Goal: Find specific page/section: Find specific page/section

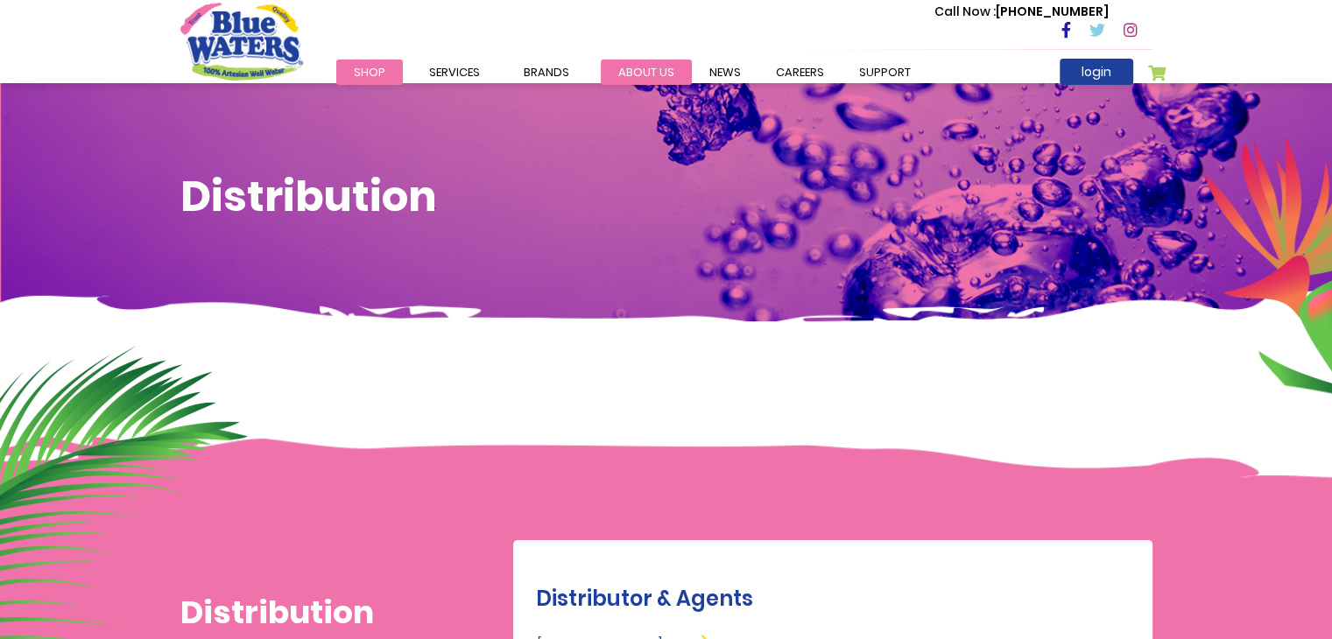
click at [640, 71] on link "about us" at bounding box center [646, 72] width 91 height 25
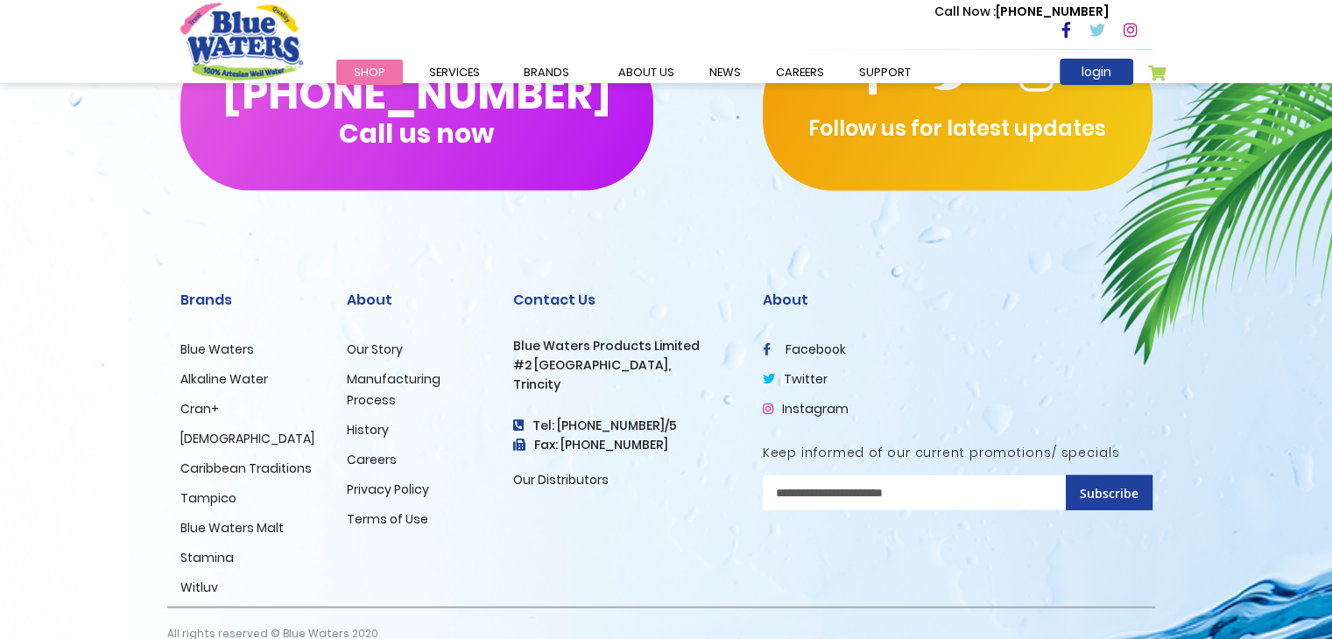
scroll to position [4303, 0]
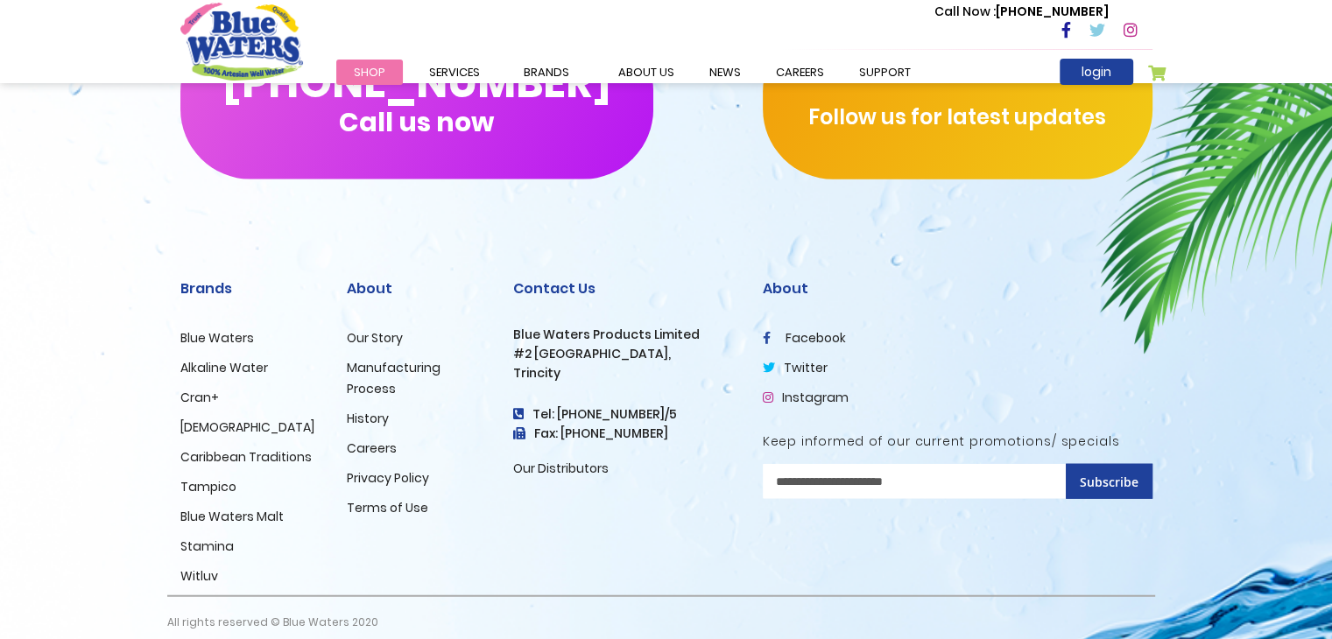
click at [371, 440] on link "Careers" at bounding box center [372, 449] width 50 height 18
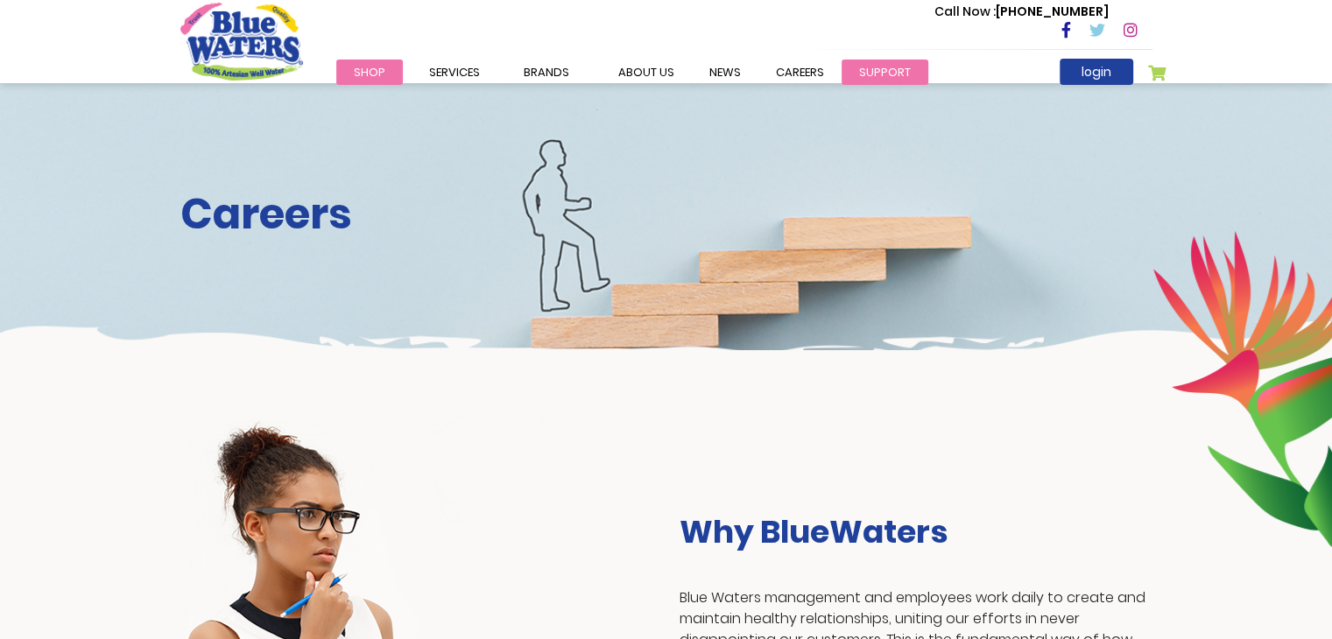
click at [857, 62] on link "support" at bounding box center [884, 72] width 87 height 25
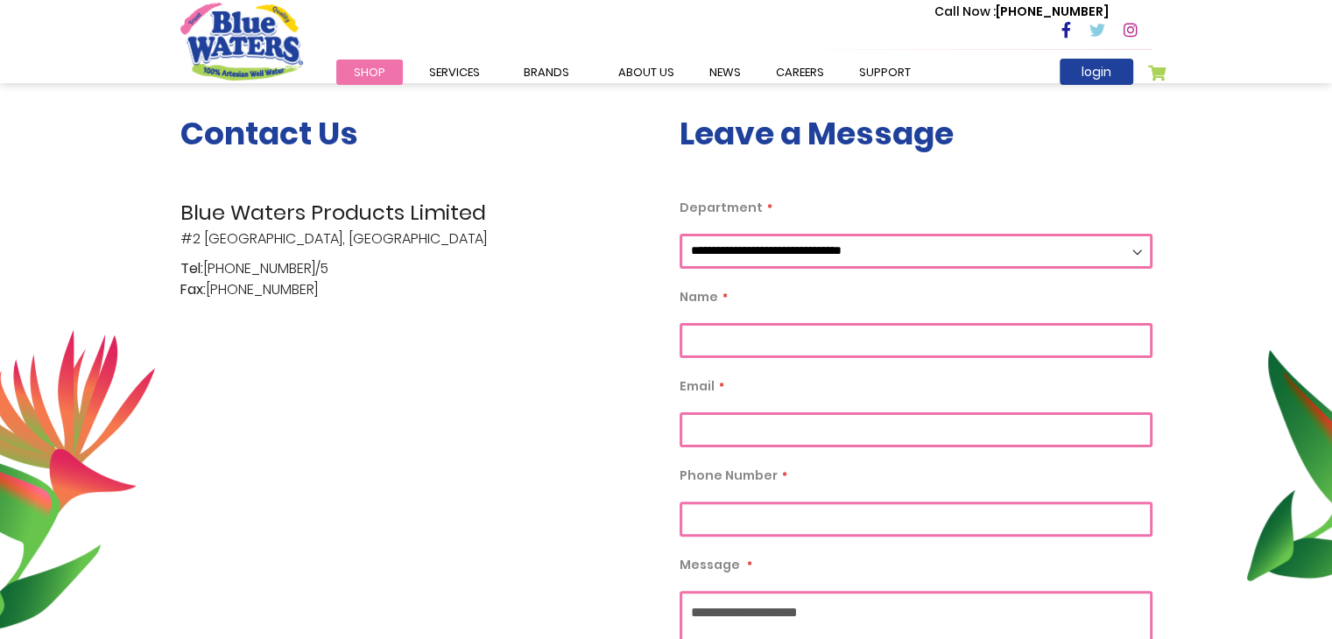
scroll to position [88, 0]
